Goal: Transaction & Acquisition: Purchase product/service

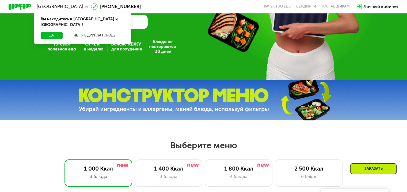
scroll to position [214, 0]
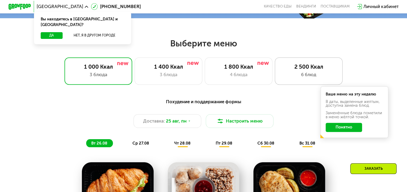
click at [306, 70] on div "2 500 Ккал" at bounding box center [309, 66] width 56 height 7
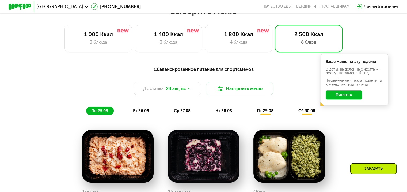
scroll to position [241, 0]
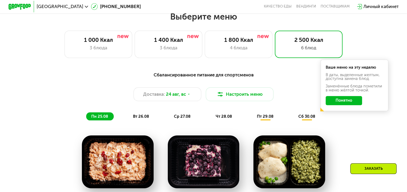
click at [344, 102] on button "Понятно" at bounding box center [344, 100] width 36 height 9
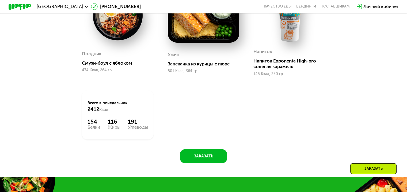
scroll to position [535, 0]
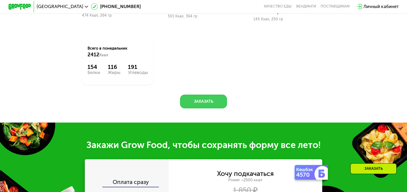
click at [212, 108] on button "Заказать" at bounding box center [203, 101] width 47 height 14
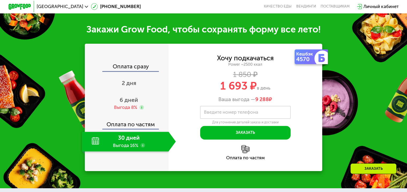
scroll to position [664, 0]
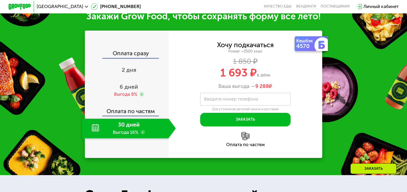
click at [142, 134] on use at bounding box center [143, 132] width 5 height 5
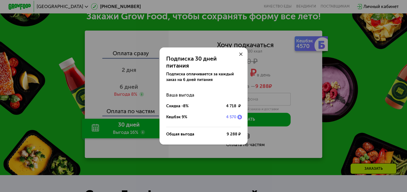
click at [240, 56] on icon at bounding box center [240, 53] width 3 height 3
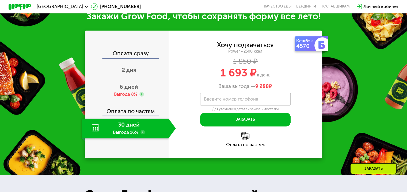
click at [95, 135] on div "30 дней Выгода 16%" at bounding box center [125, 128] width 86 height 20
click at [130, 90] on span "6 дней" at bounding box center [129, 86] width 18 height 7
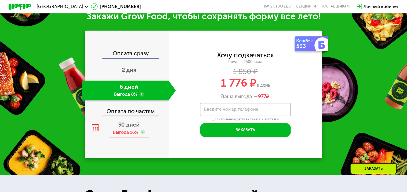
click at [134, 128] on span "30 дней" at bounding box center [129, 124] width 22 height 7
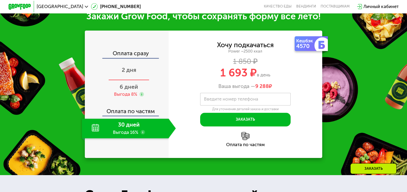
click at [127, 73] on span "2 дня" at bounding box center [129, 69] width 14 height 7
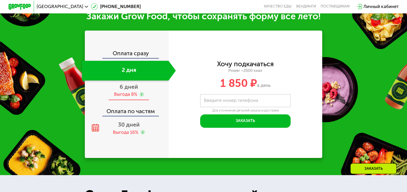
click at [131, 90] on span "6 дней" at bounding box center [129, 86] width 18 height 7
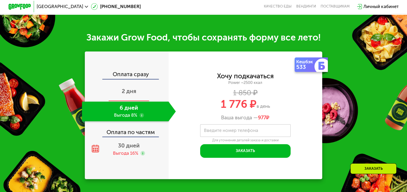
click at [132, 88] on span "2 дня" at bounding box center [129, 91] width 14 height 7
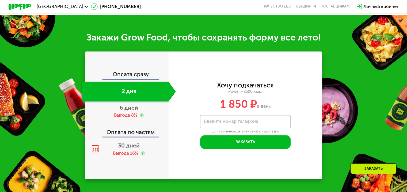
scroll to position [664, 0]
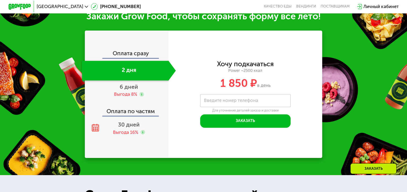
click at [133, 115] on div "Оплата по частям" at bounding box center [126, 108] width 83 height 13
click at [130, 128] on span "30 дней" at bounding box center [129, 124] width 22 height 7
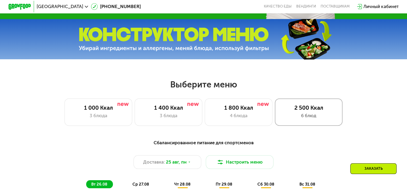
scroll to position [254, 0]
